Goal: Use online tool/utility: Utilize a website feature to perform a specific function

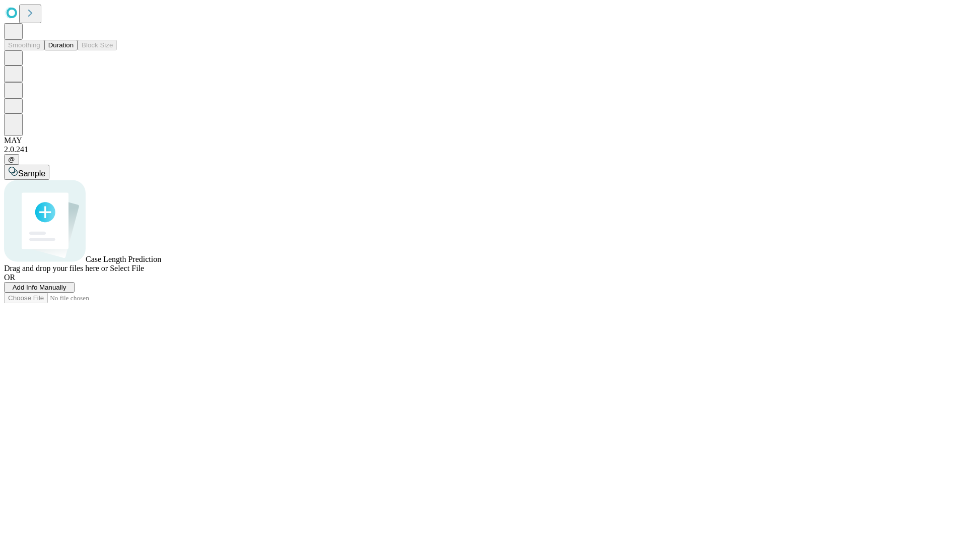
click at [144, 273] on span "Select File" at bounding box center [127, 268] width 34 height 9
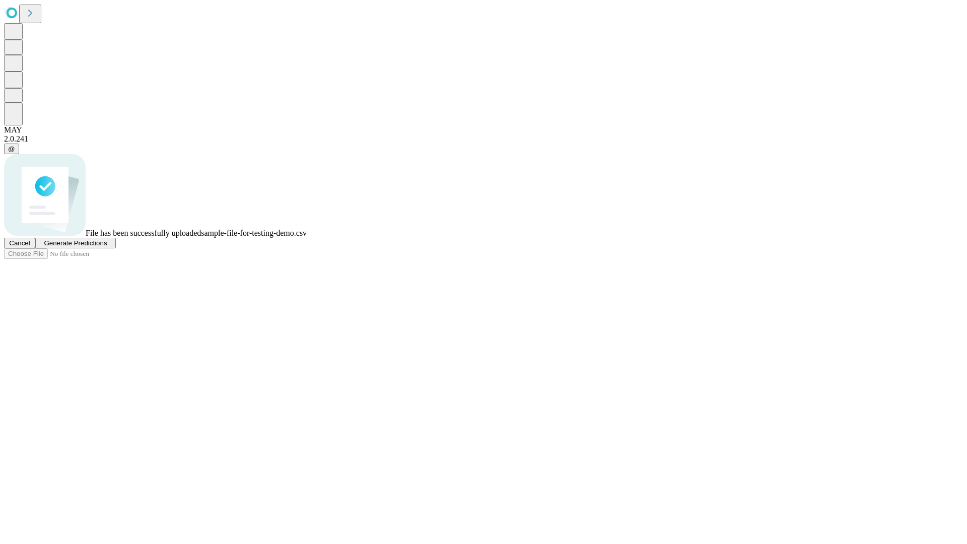
click at [107, 247] on span "Generate Predictions" at bounding box center [75, 243] width 63 height 8
